Goal: Transaction & Acquisition: Purchase product/service

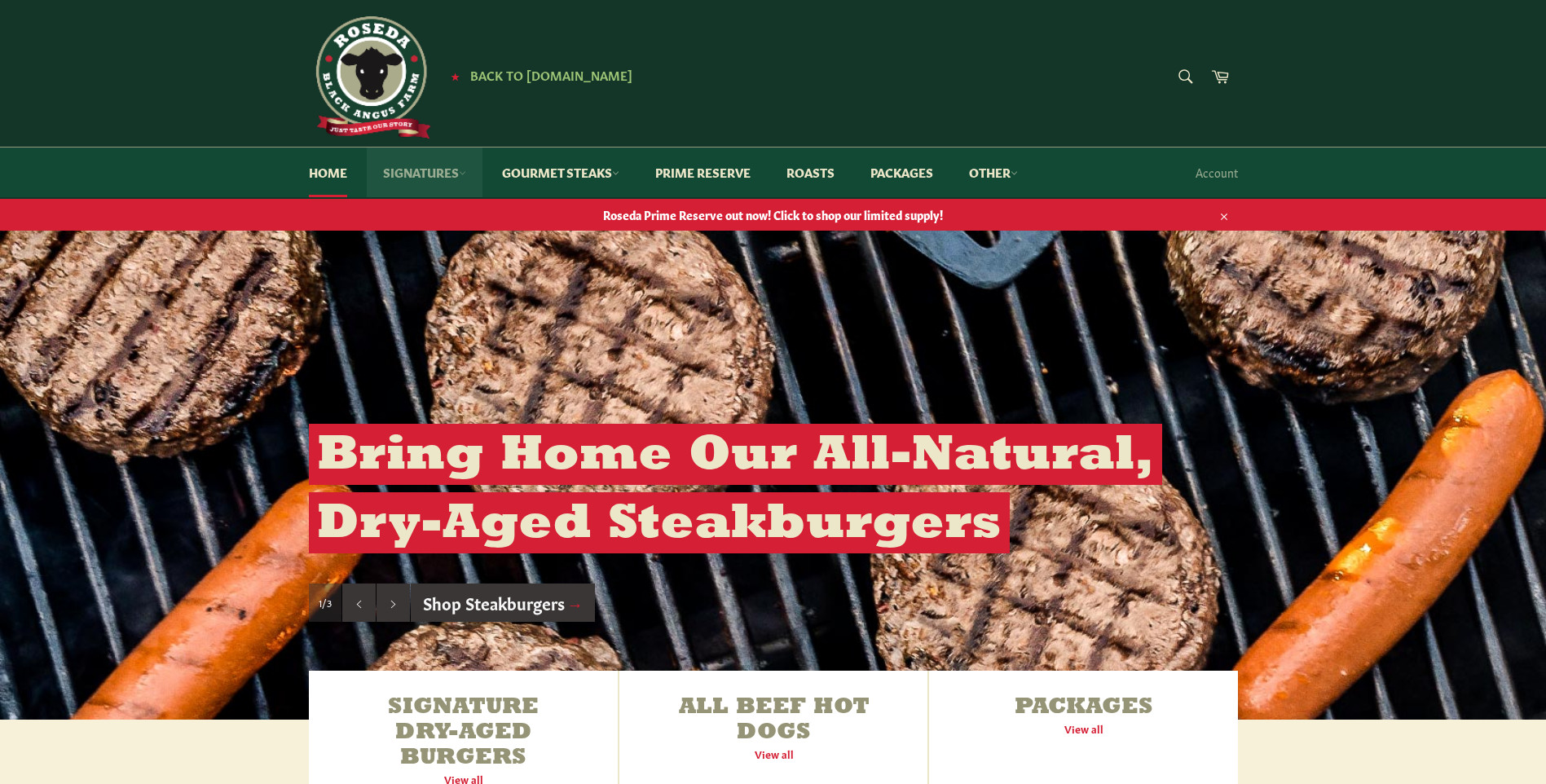
click at [441, 174] on link "Signatures" at bounding box center [424, 172] width 116 height 49
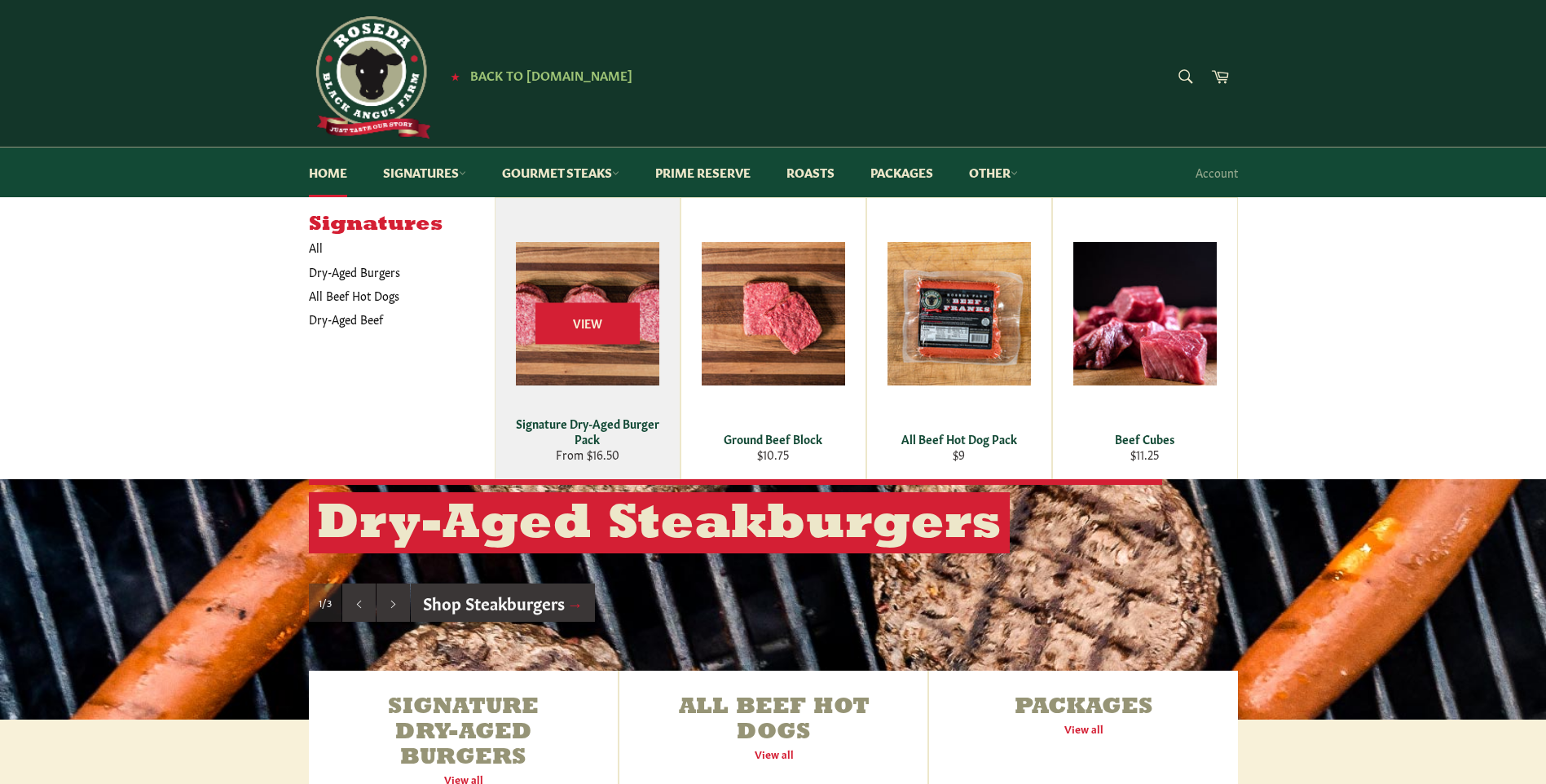
click at [603, 440] on div "Signature Dry-Aged Burger Pack" at bounding box center [587, 431] width 164 height 32
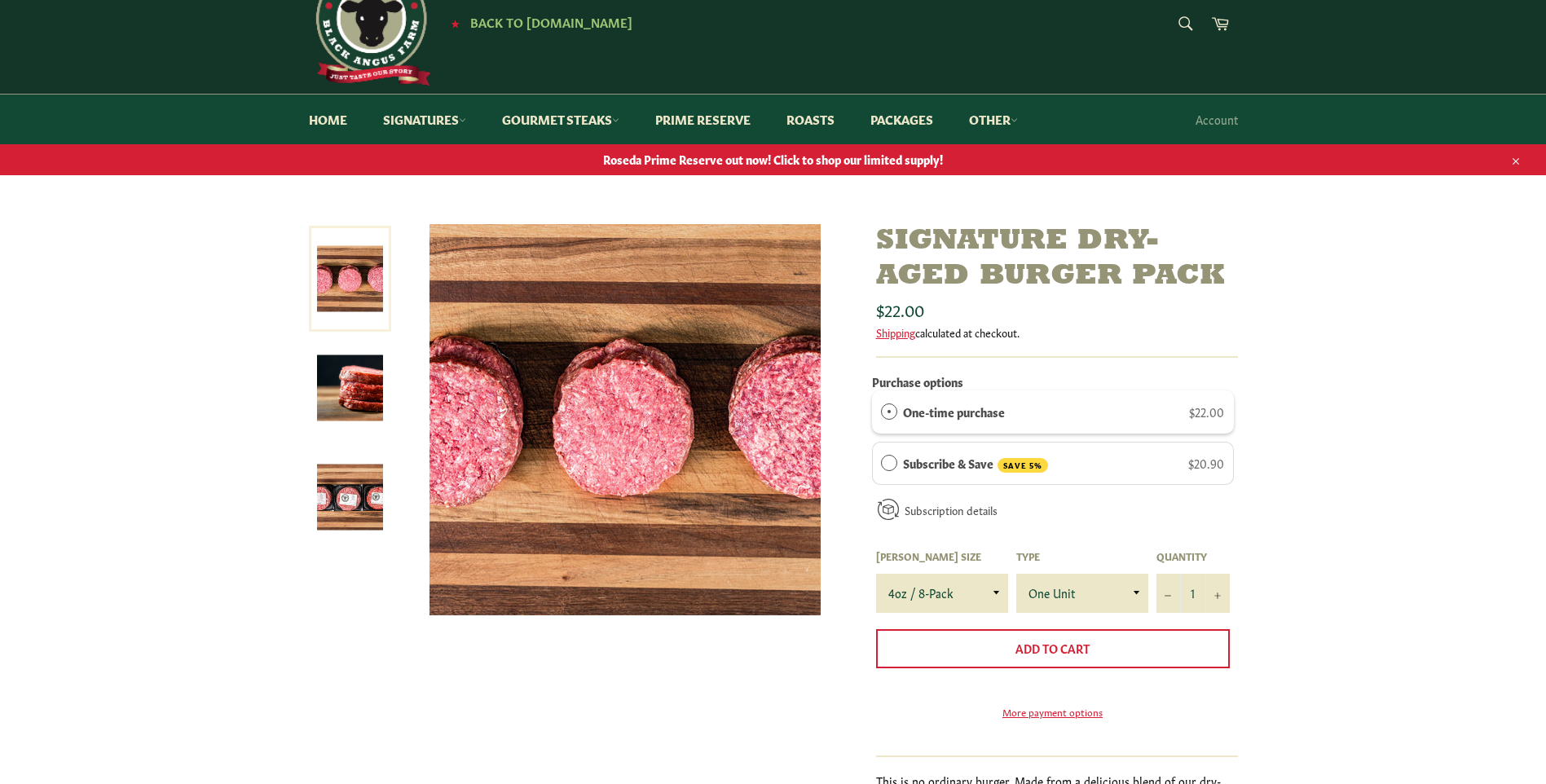
scroll to position [82, 0]
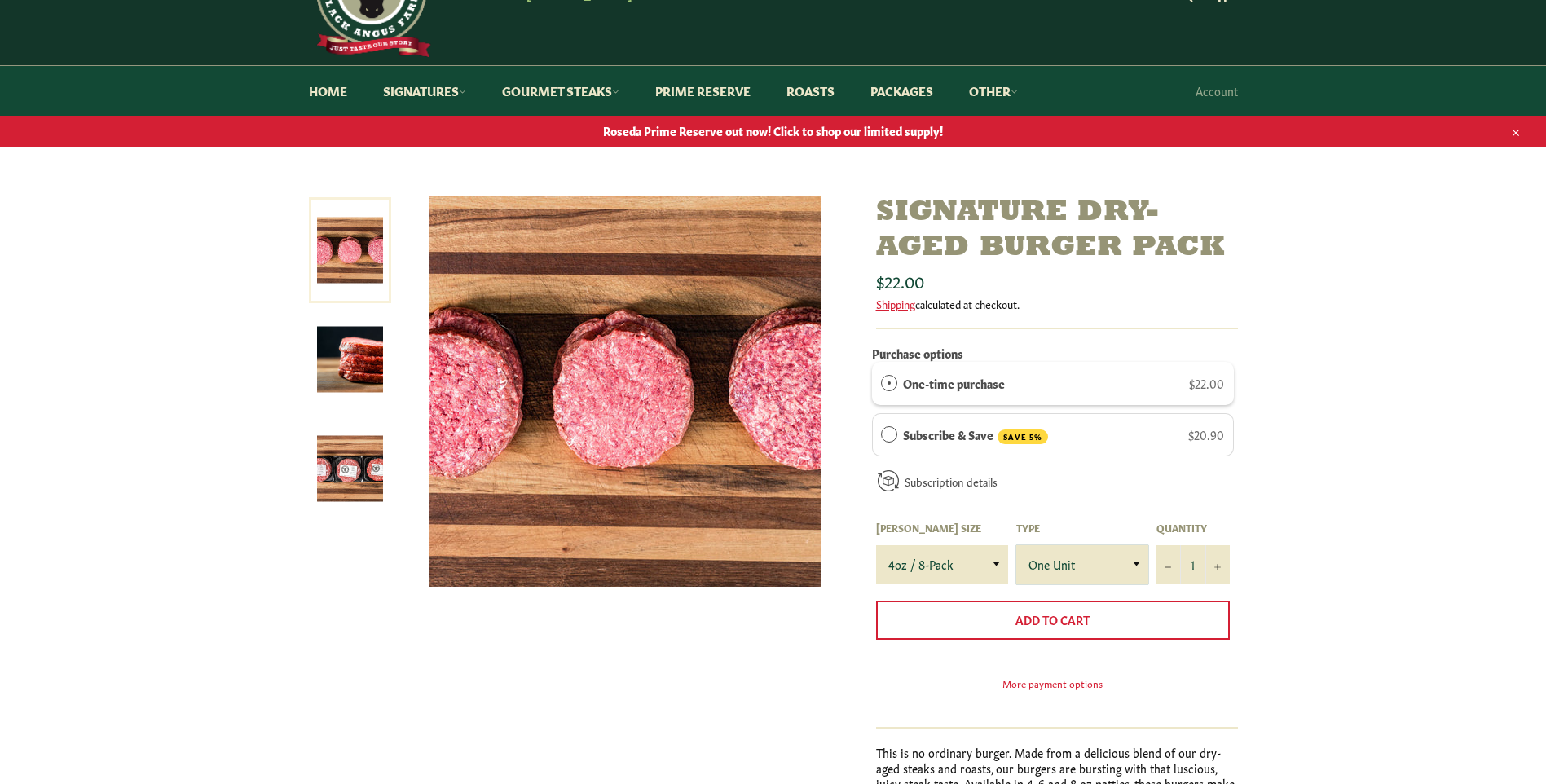
click at [1076, 570] on select "One Unit" at bounding box center [1082, 564] width 132 height 39
click at [971, 571] on select "4oz / 8-Pack 6oz / 4-Pack 8oz / 4-Pack" at bounding box center [942, 564] width 132 height 39
click at [1110, 447] on div "Subscribe & Save SAVE 5% $20.90 Deliver every 2 weeks month 2 weeks" at bounding box center [1053, 435] width 362 height 44
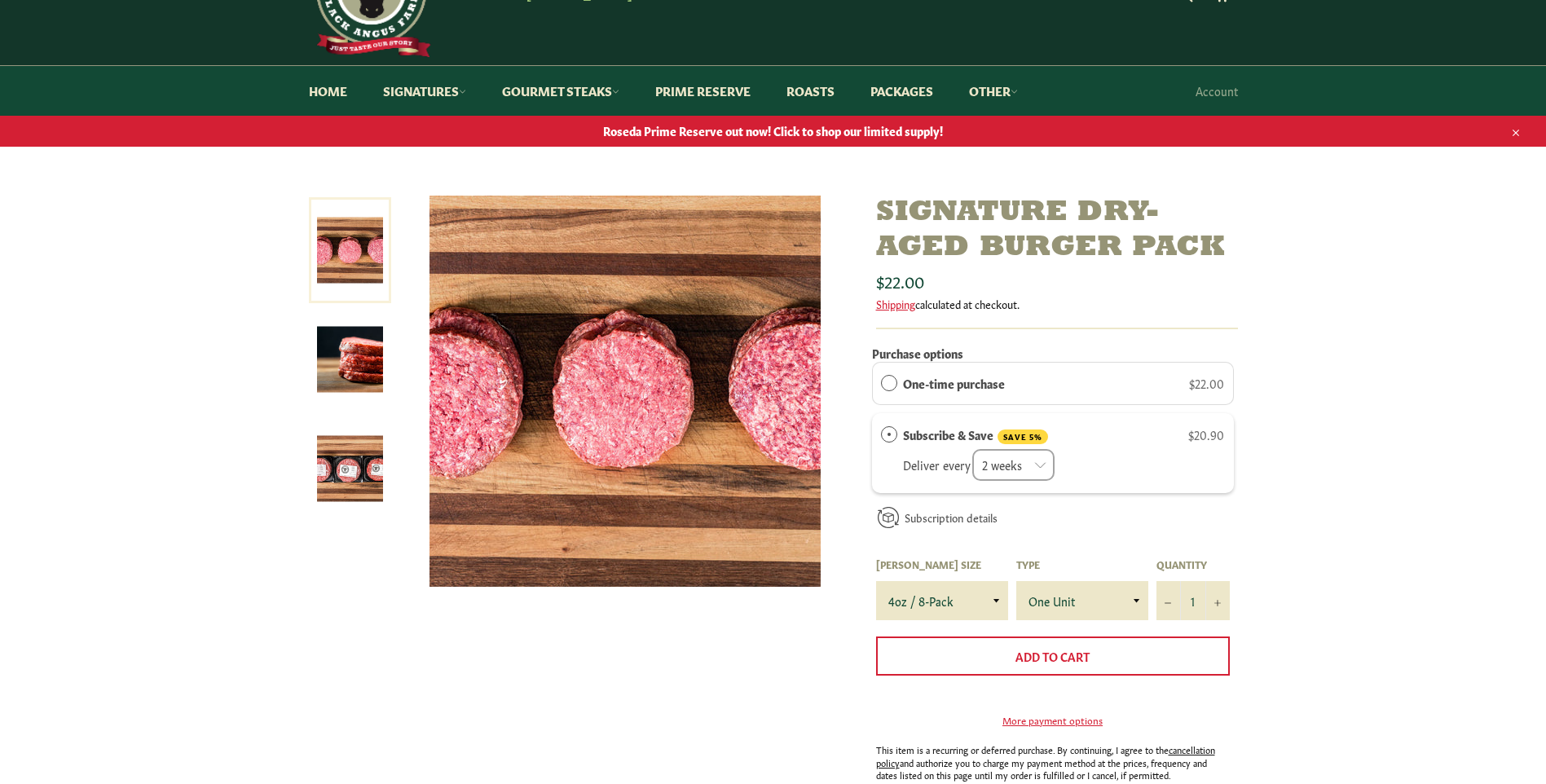
click at [884, 384] on span "One-time purchase" at bounding box center [889, 383] width 17 height 16
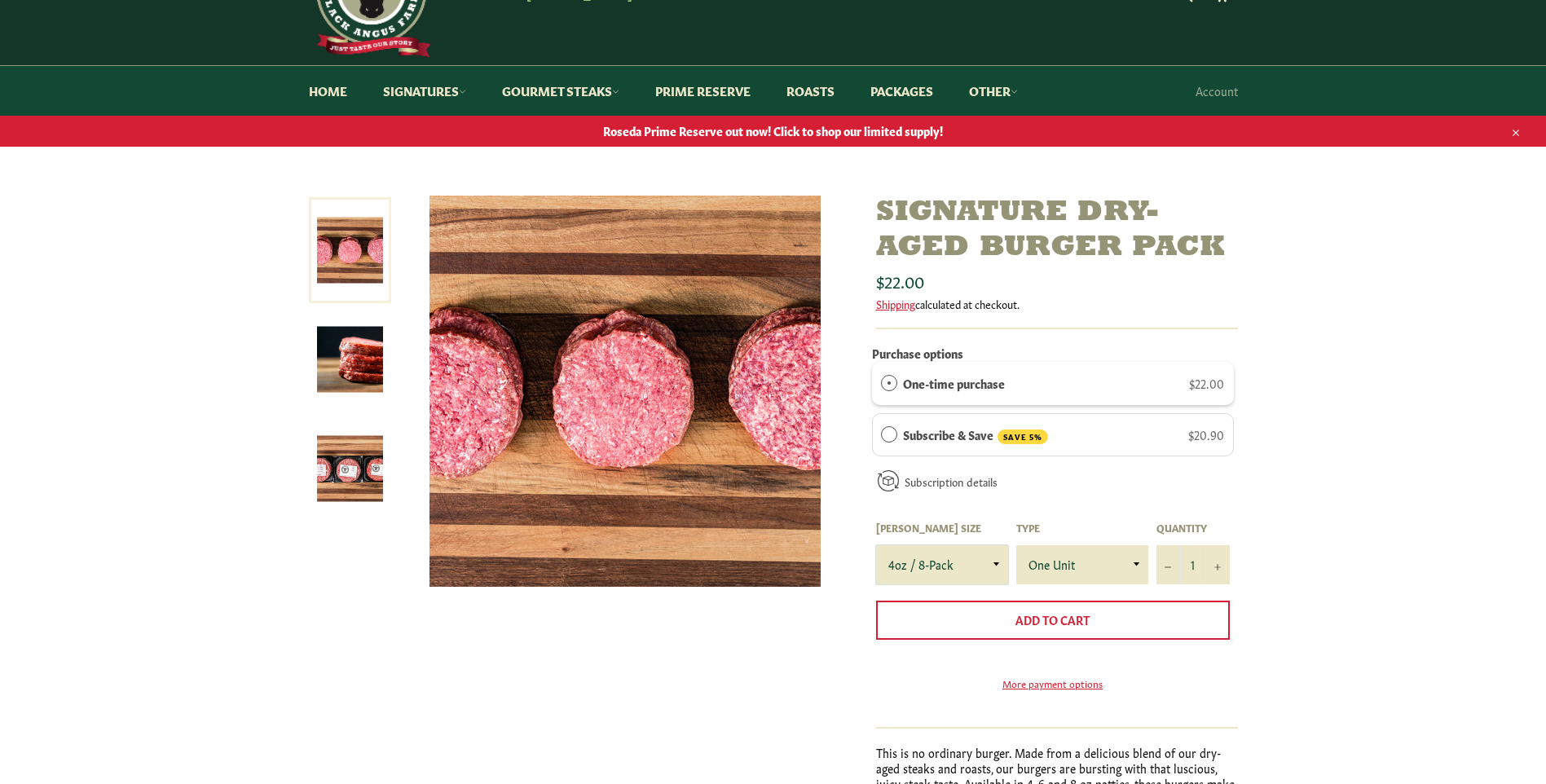
click at [994, 566] on select "4oz / 8-Pack 6oz / 4-Pack 8oz / 4-Pack" at bounding box center [942, 564] width 132 height 39
select select "8oz / 4-Pack"
click at [876, 545] on select "4oz / 8-Pack 6oz / 4-Pack 8oz / 4-Pack" at bounding box center [942, 564] width 132 height 39
click at [329, 89] on link "Home" at bounding box center [328, 90] width 71 height 49
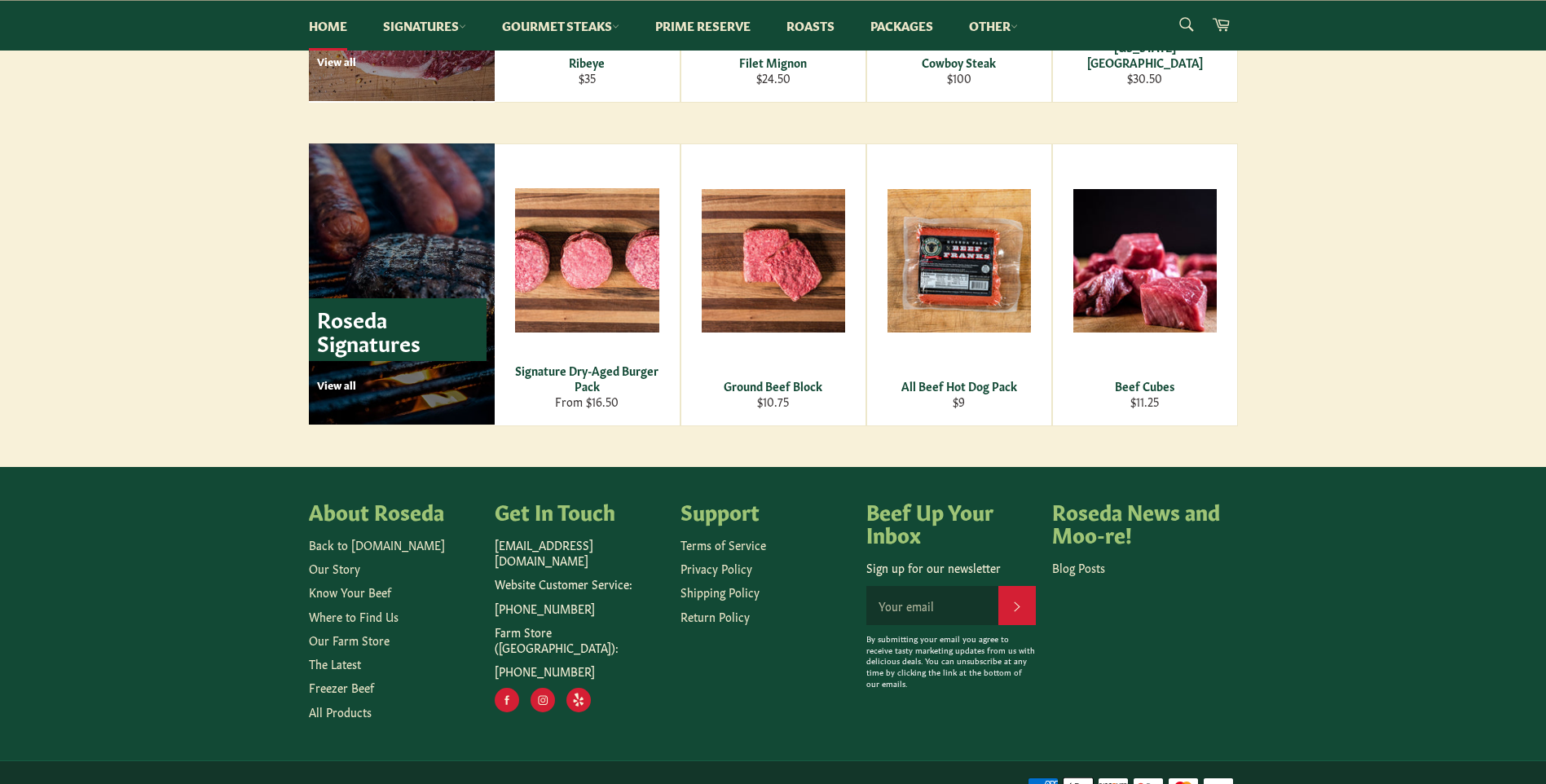
scroll to position [2199, 0]
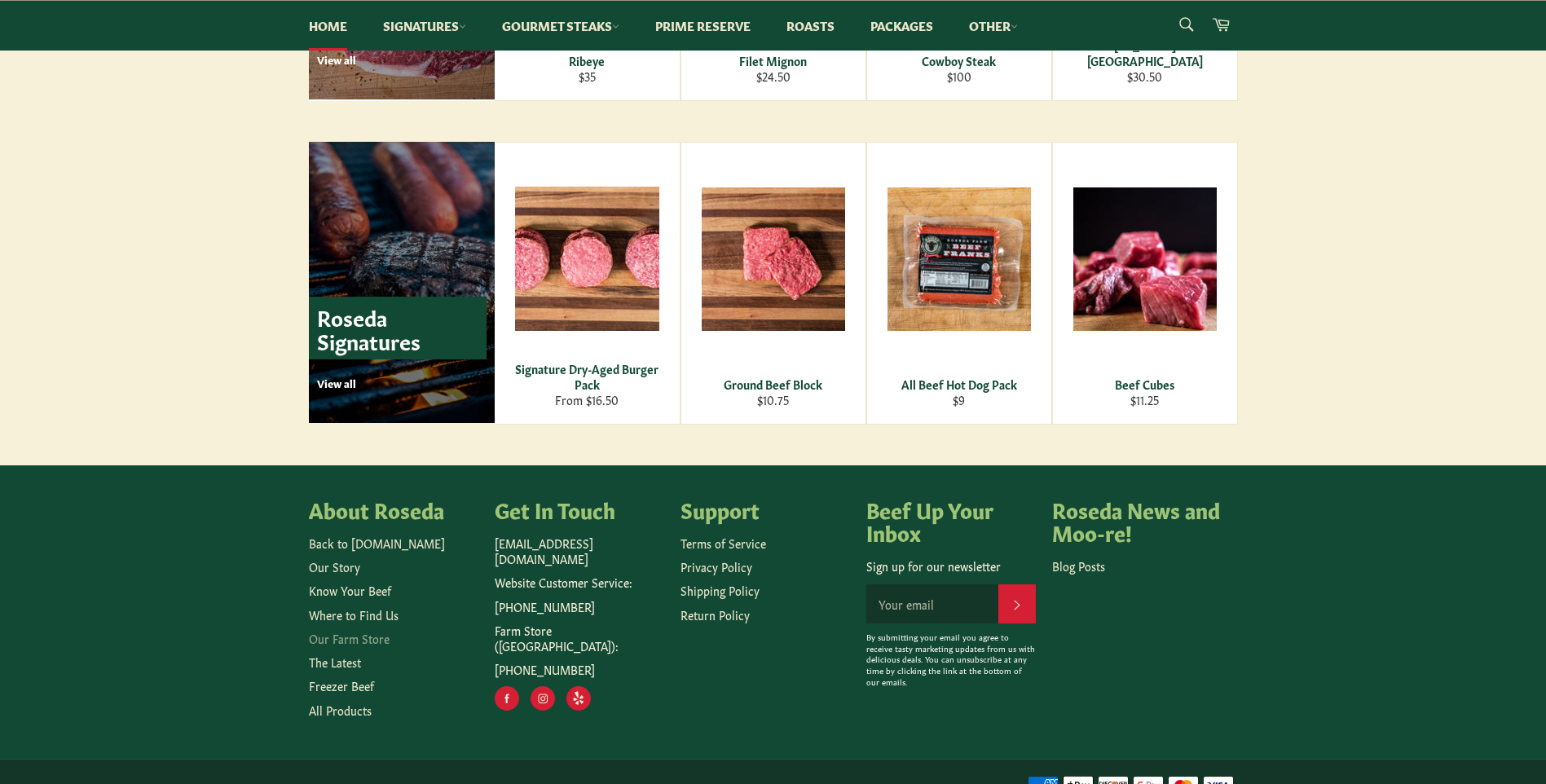
click at [364, 643] on link "Our Farm Store" at bounding box center [349, 637] width 81 height 16
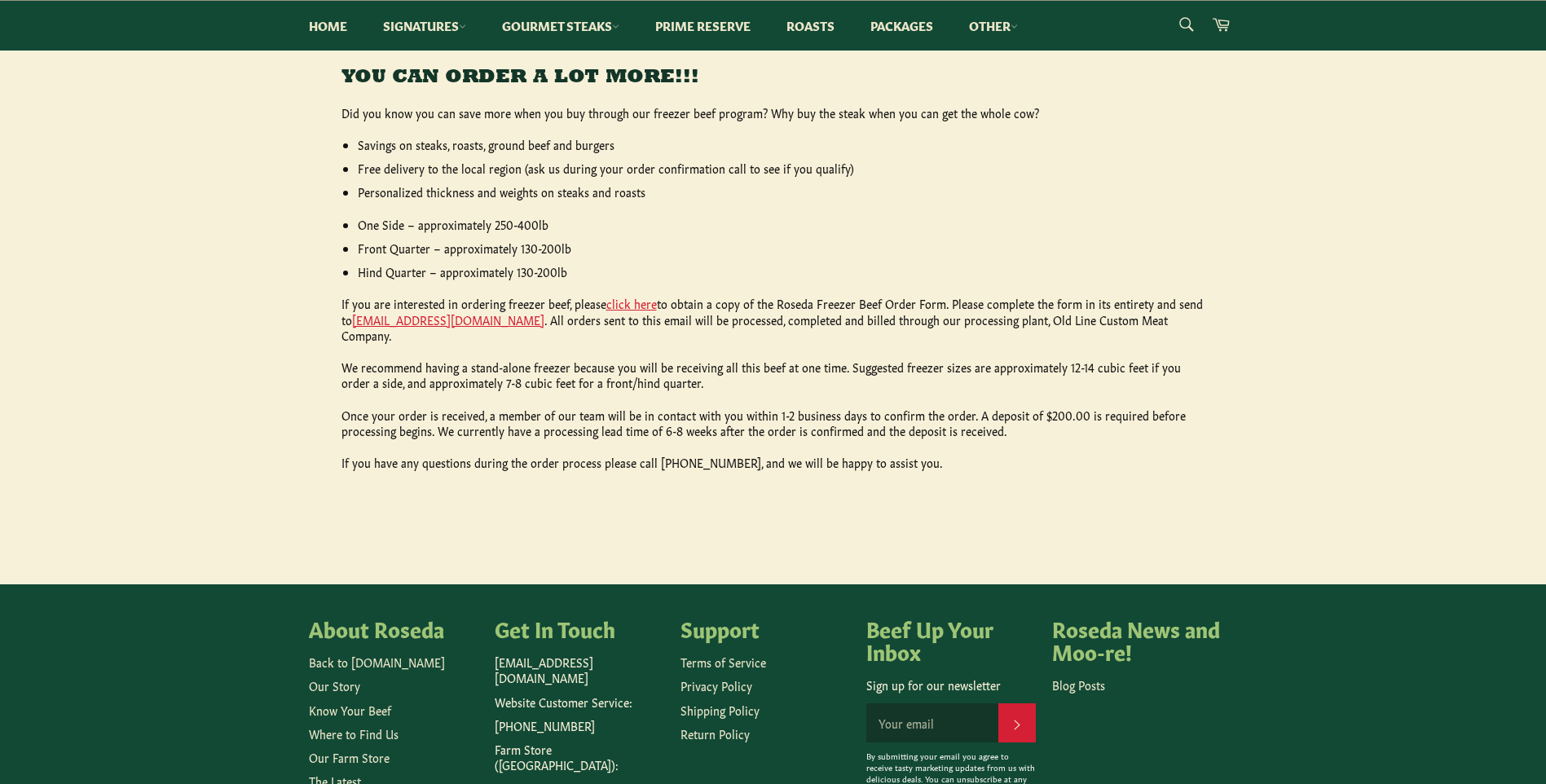
scroll to position [864, 0]
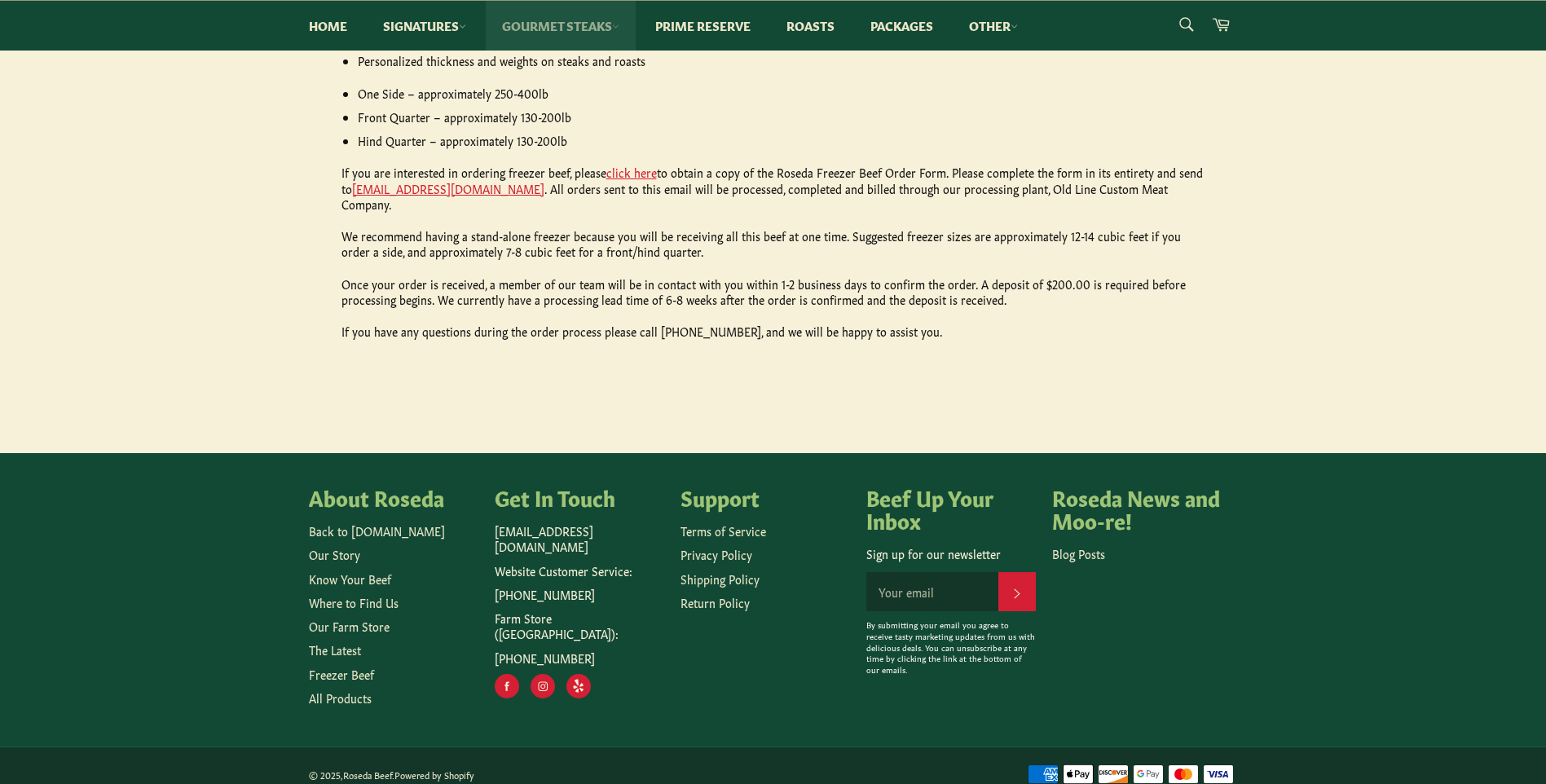
click at [603, 26] on link "Gourmet Steaks" at bounding box center [560, 25] width 150 height 49
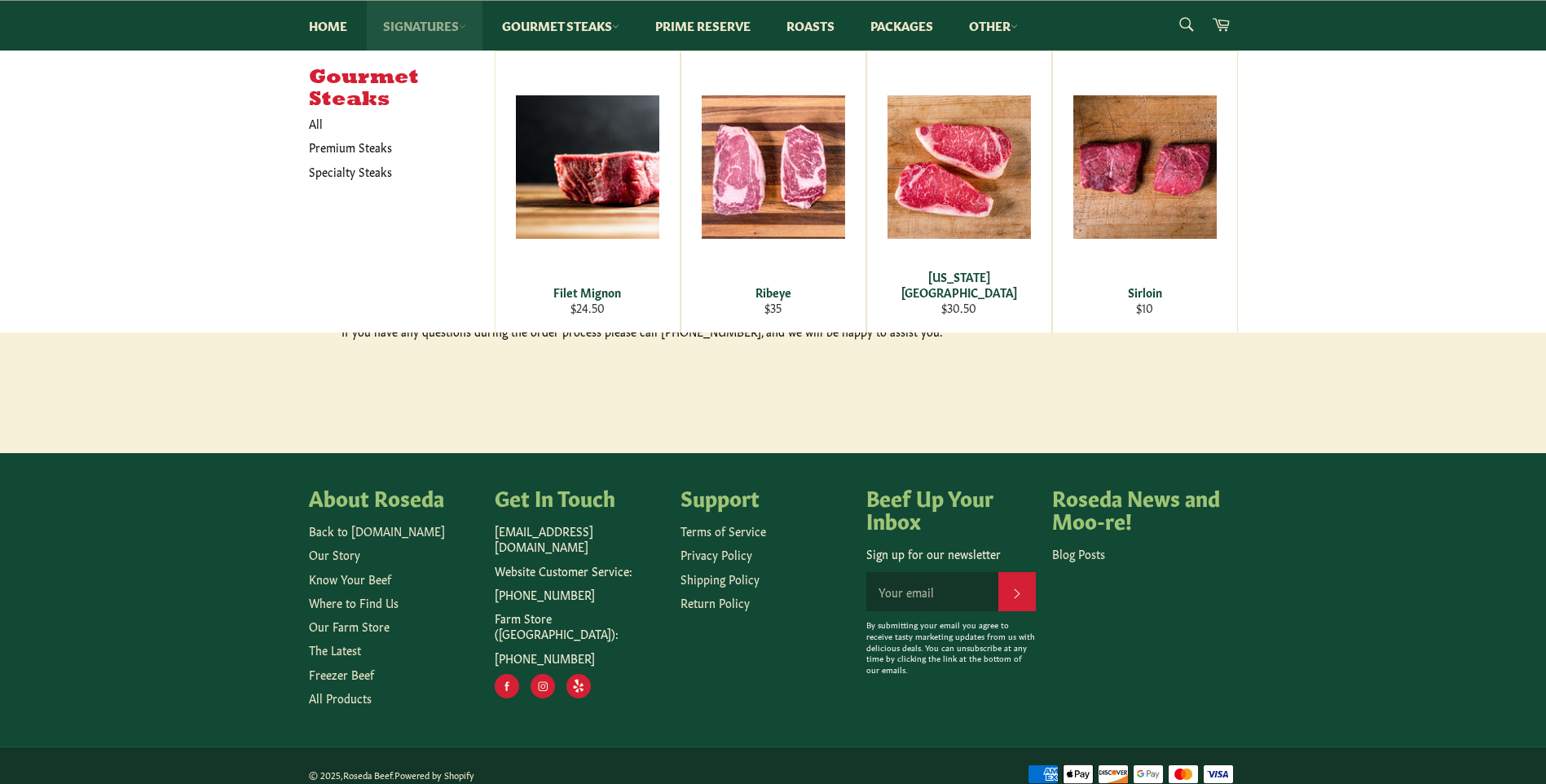
click at [406, 26] on link "Signatures" at bounding box center [424, 25] width 116 height 49
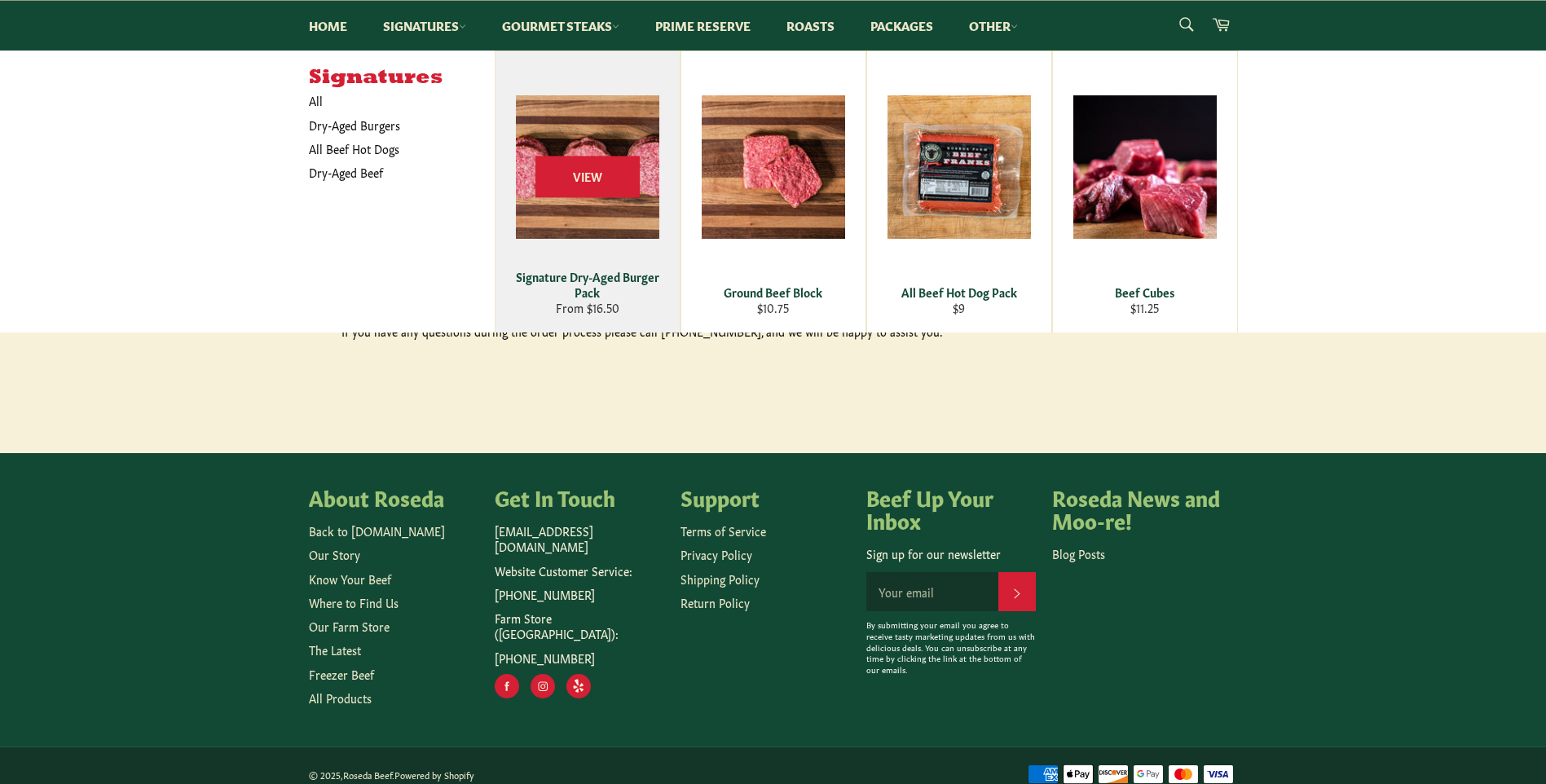
click at [598, 287] on div "Signature Dry-Aged Burger Pack" at bounding box center [587, 285] width 164 height 32
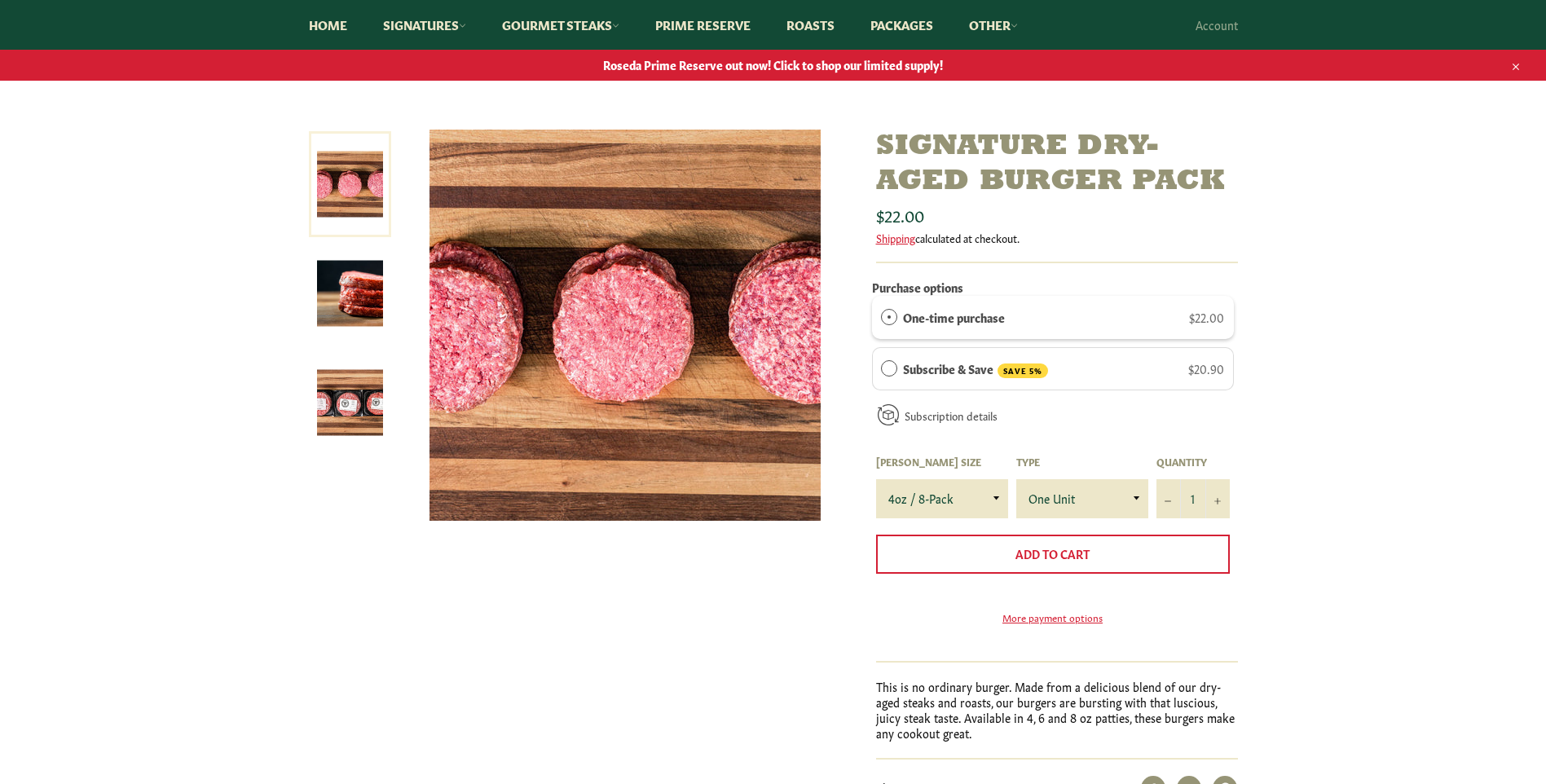
scroll to position [163, 0]
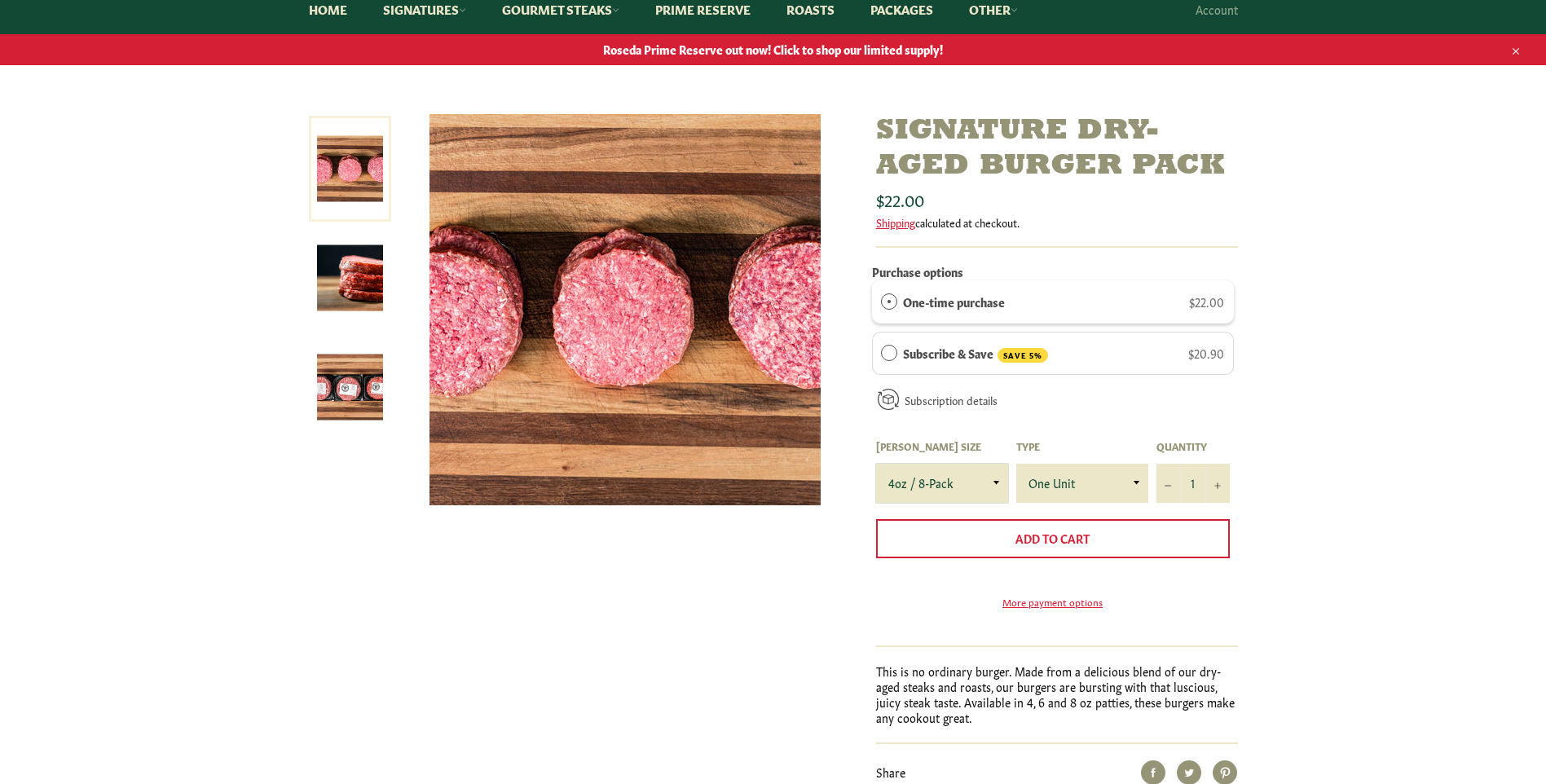
click at [992, 480] on select "4oz / 8-Pack 6oz / 4-Pack 8oz / 4-Pack" at bounding box center [942, 483] width 132 height 39
click at [876, 464] on select "4oz / 8-Pack 6oz / 4-Pack 8oz / 4-Pack" at bounding box center [942, 483] width 132 height 39
click at [990, 483] on select "4oz / 8-Pack 6oz / 4-Pack 8oz / 4-Pack" at bounding box center [942, 483] width 132 height 39
click at [876, 464] on select "4oz / 8-Pack 6oz / 4-Pack 8oz / 4-Pack" at bounding box center [942, 483] width 132 height 39
click at [982, 484] on select "4oz / 8-Pack 6oz / 4-Pack 8oz / 4-Pack" at bounding box center [942, 483] width 132 height 39
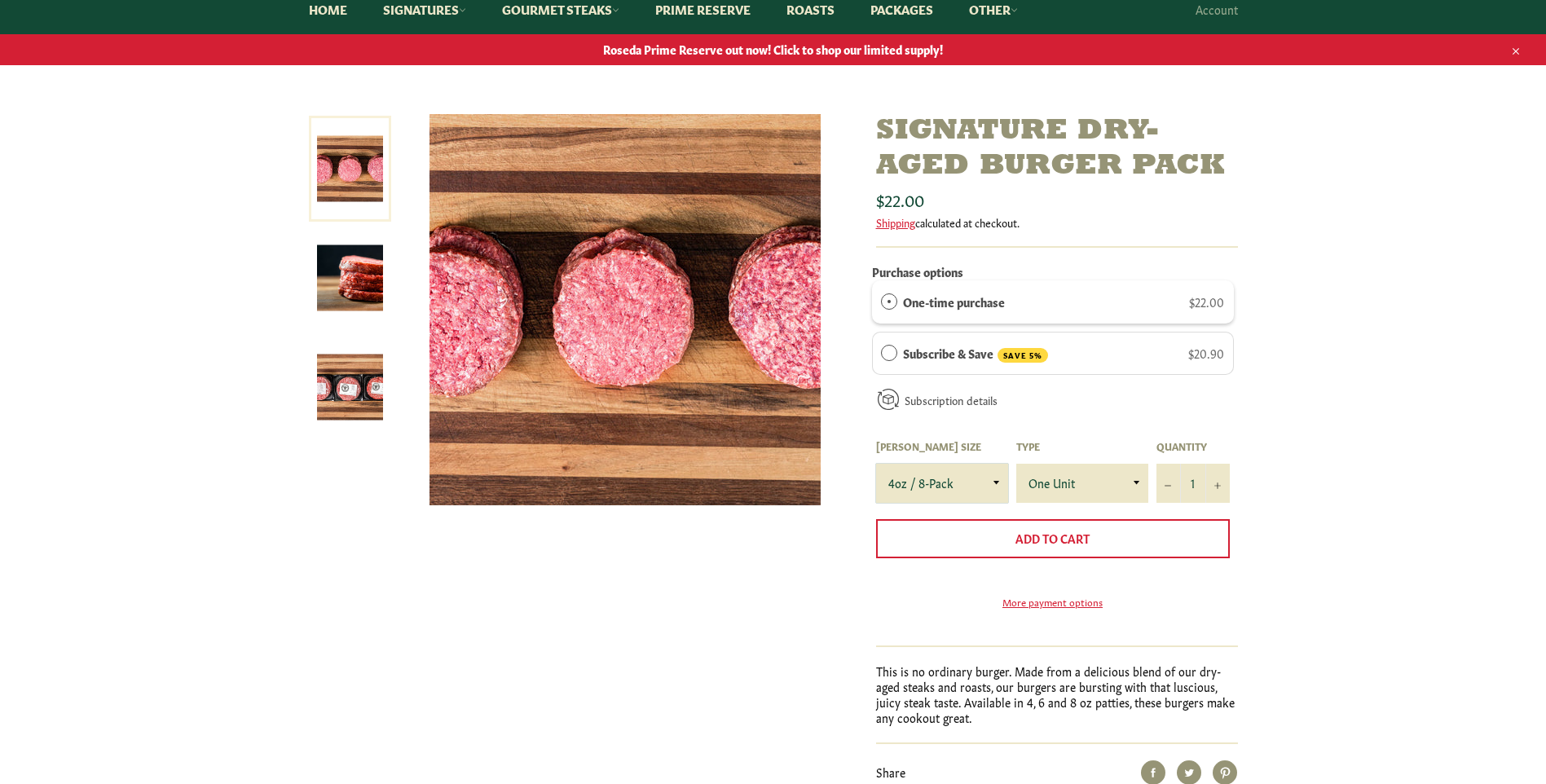
click at [876, 464] on select "4oz / 8-Pack 6oz / 4-Pack 8oz / 4-Pack" at bounding box center [942, 483] width 132 height 39
click at [969, 488] on select "4oz / 8-Pack 6oz / 4-Pack 8oz / 4-Pack" at bounding box center [942, 483] width 132 height 39
click at [876, 464] on select "4oz / 8-Pack 6oz / 4-Pack 8oz / 4-Pack" at bounding box center [942, 483] width 132 height 39
click at [980, 484] on select "4oz / 8-Pack 6oz / 4-Pack 8oz / 4-Pack" at bounding box center [942, 483] width 132 height 39
select select "8oz / 4-Pack"
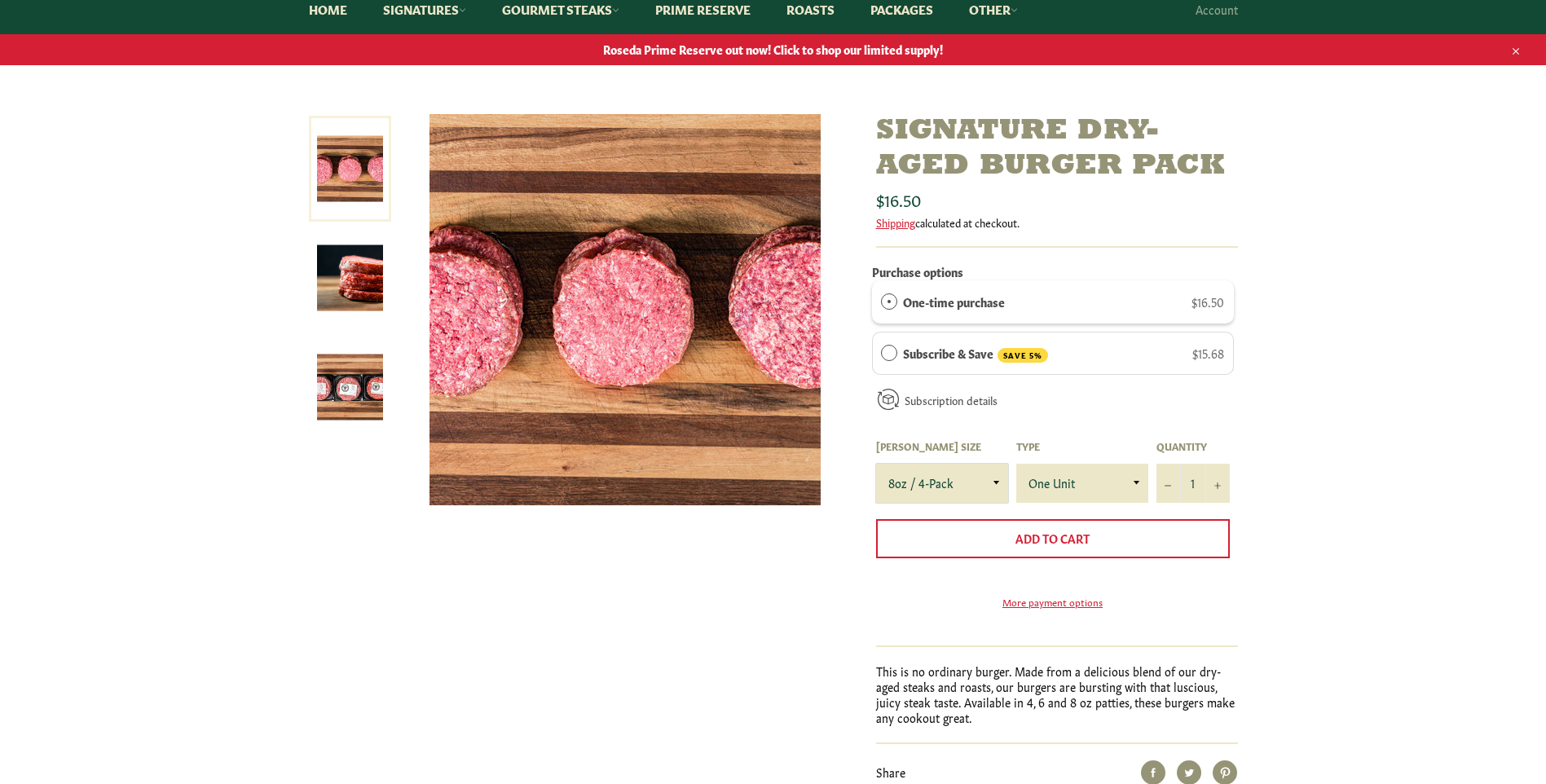
click at [876, 464] on select "4oz / 8-Pack 6oz / 4-Pack 8oz / 4-Pack" at bounding box center [942, 483] width 132 height 39
